Goal: Book appointment/travel/reservation

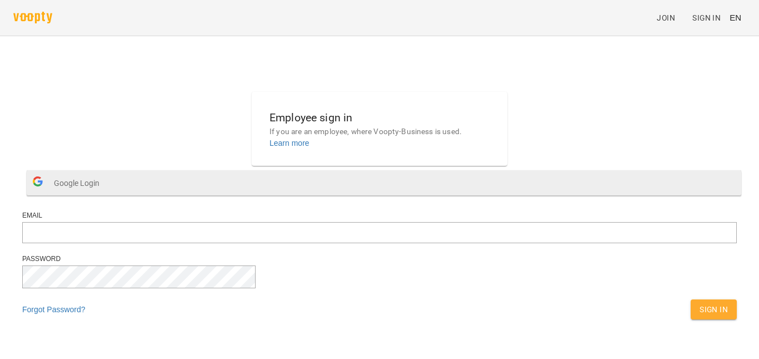
click at [105, 194] on span "Google Login" at bounding box center [79, 183] width 51 height 22
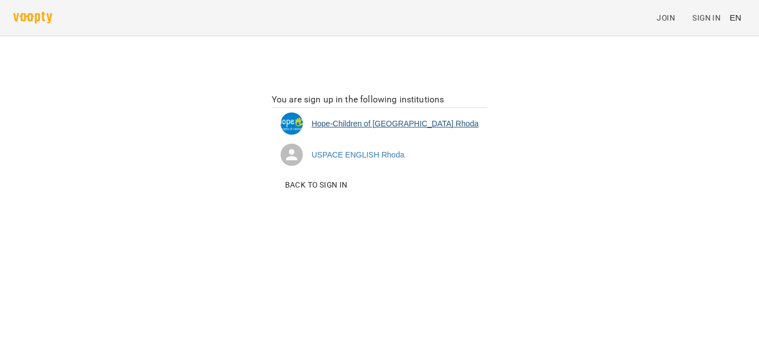
click at [390, 126] on li "Hope-Children of Ukraine [PERSON_NAME]" at bounding box center [380, 123] width 216 height 31
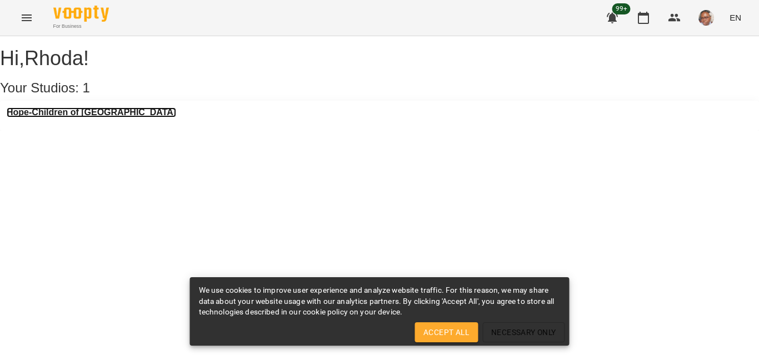
click at [109, 117] on h3 "Hope-Children of [GEOGRAPHIC_DATA]" at bounding box center [92, 112] width 170 height 10
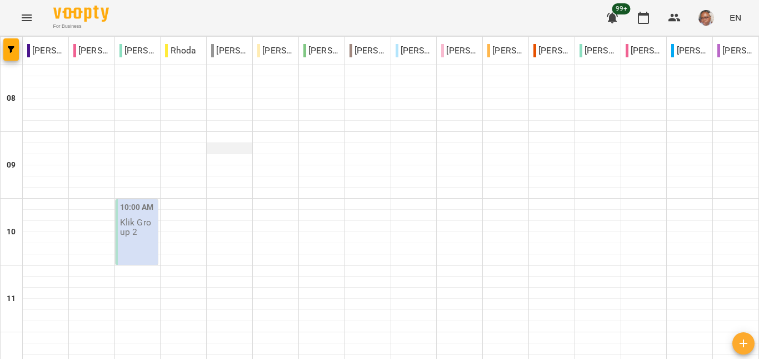
scroll to position [503, 0]
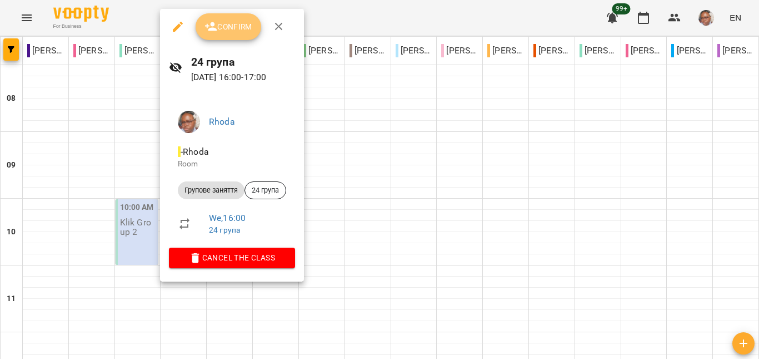
click at [226, 32] on span "Confirm" at bounding box center [229, 26] width 48 height 13
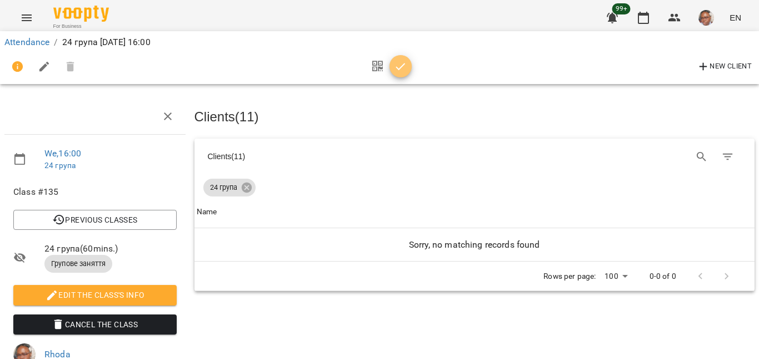
click at [401, 69] on icon "button" at bounding box center [400, 66] width 13 height 13
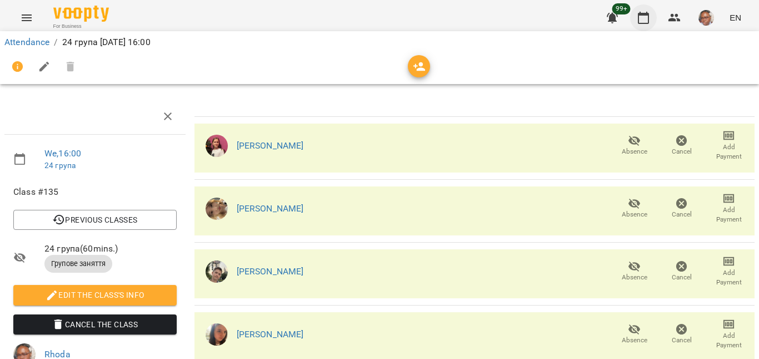
click at [650, 23] on icon "button" at bounding box center [643, 17] width 13 height 13
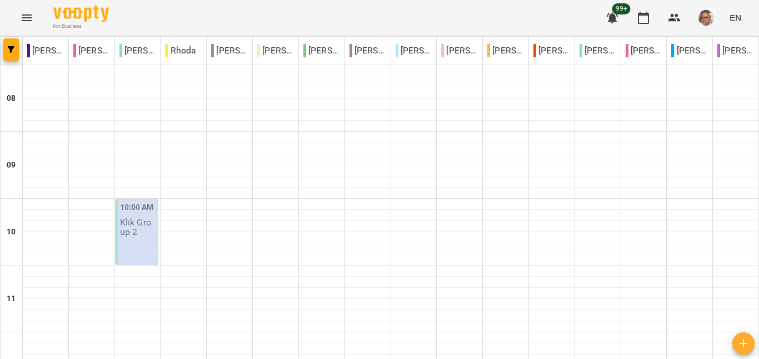
scroll to position [565, 0]
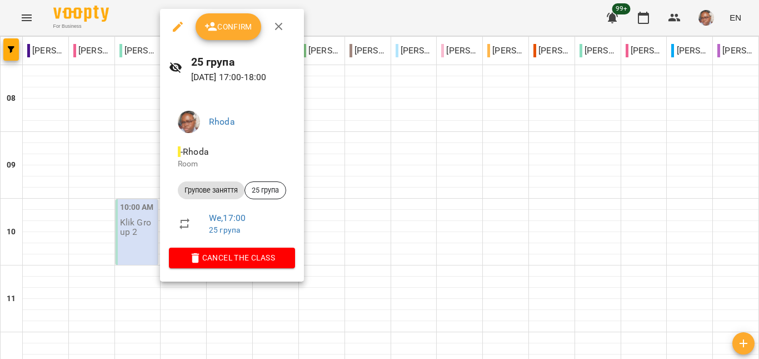
click at [225, 26] on span "Confirm" at bounding box center [229, 26] width 48 height 13
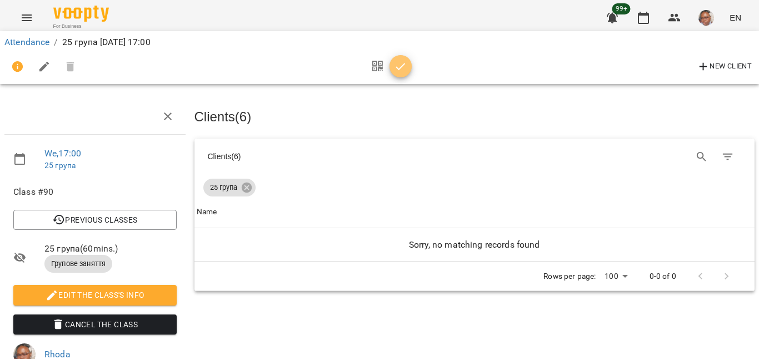
click at [399, 64] on icon "button" at bounding box center [400, 66] width 13 height 13
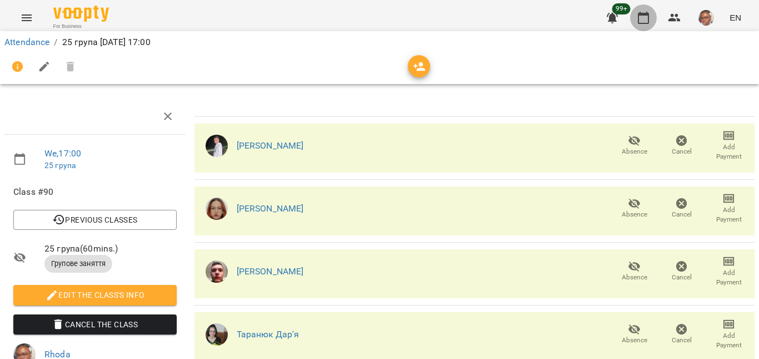
click at [653, 18] on button "button" at bounding box center [643, 17] width 27 height 27
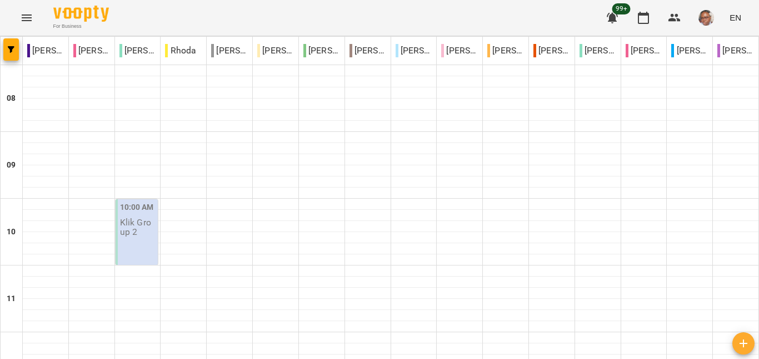
scroll to position [500, 0]
